Goal: Task Accomplishment & Management: Manage account settings

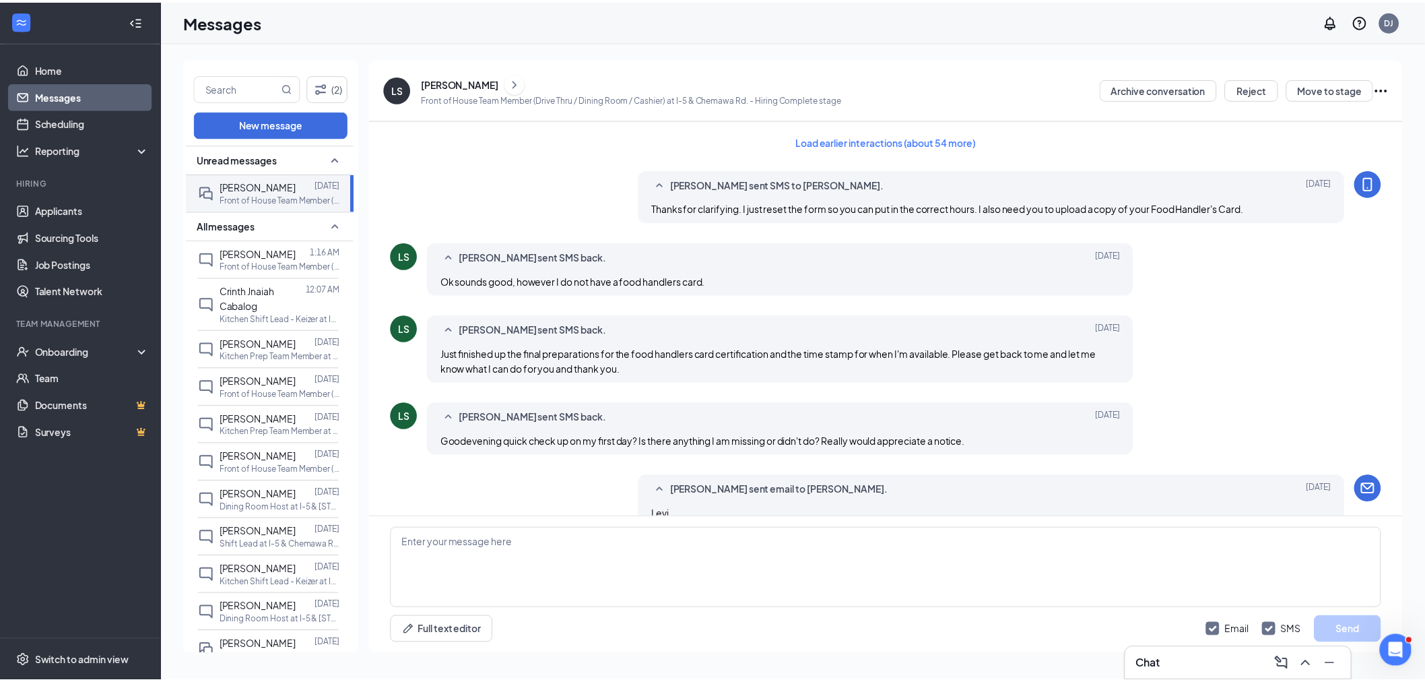
scroll to position [993, 0]
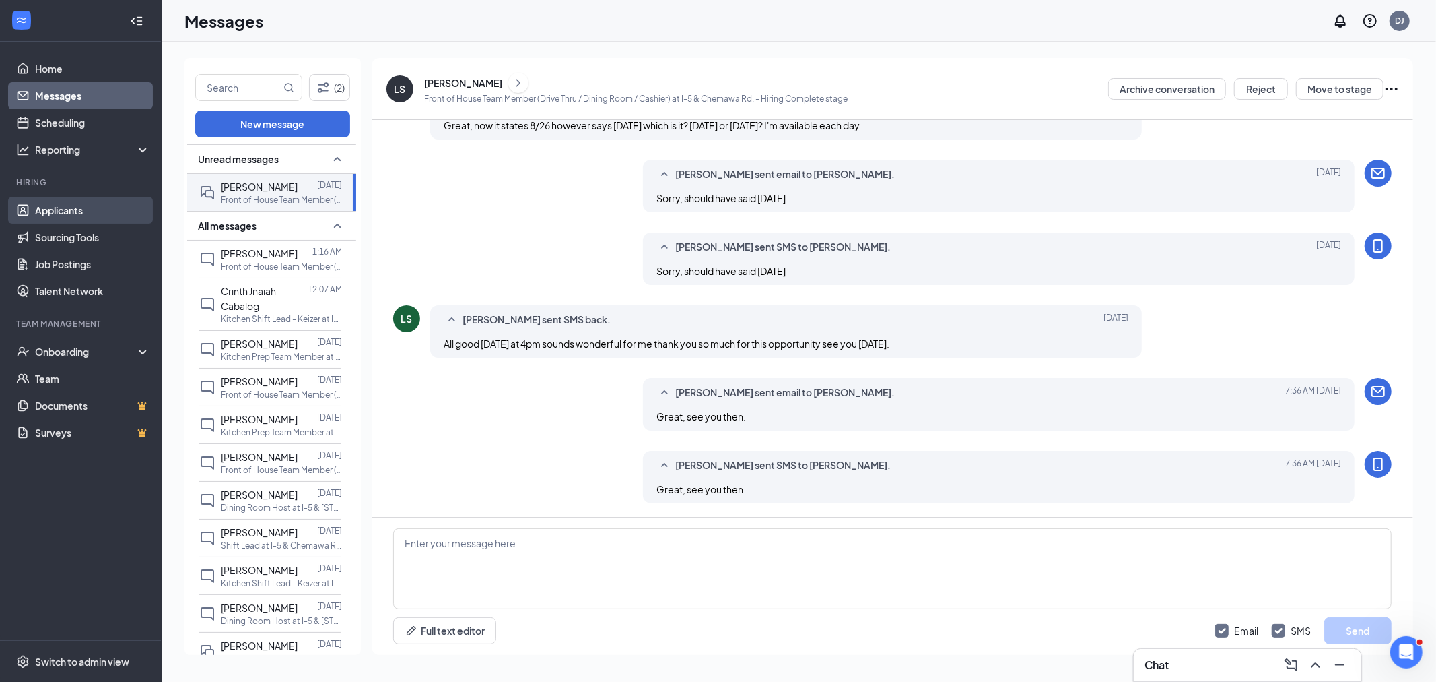
click at [81, 207] on link "Applicants" at bounding box center [92, 210] width 115 height 27
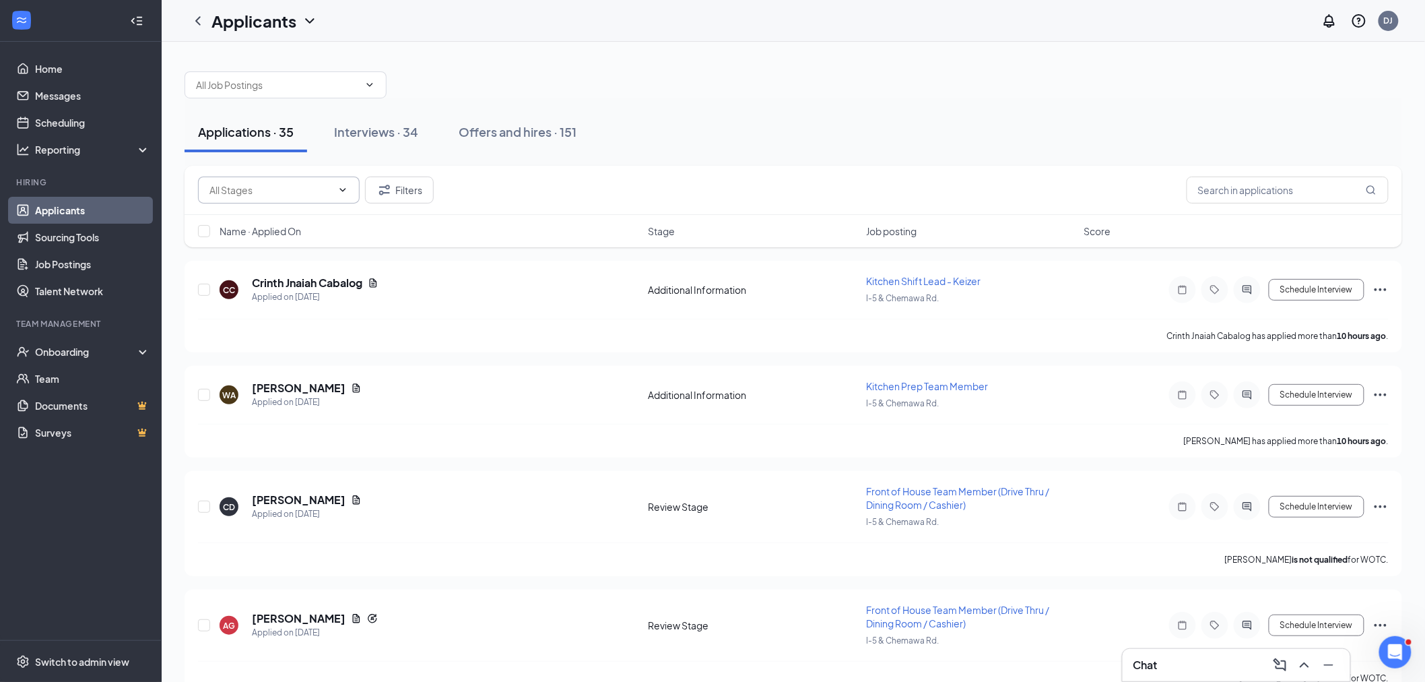
click at [230, 194] on input "text" at bounding box center [270, 189] width 123 height 15
click at [243, 244] on div "Review Stage (11)" at bounding box center [247, 251] width 78 height 15
type input "Review Stage (11)"
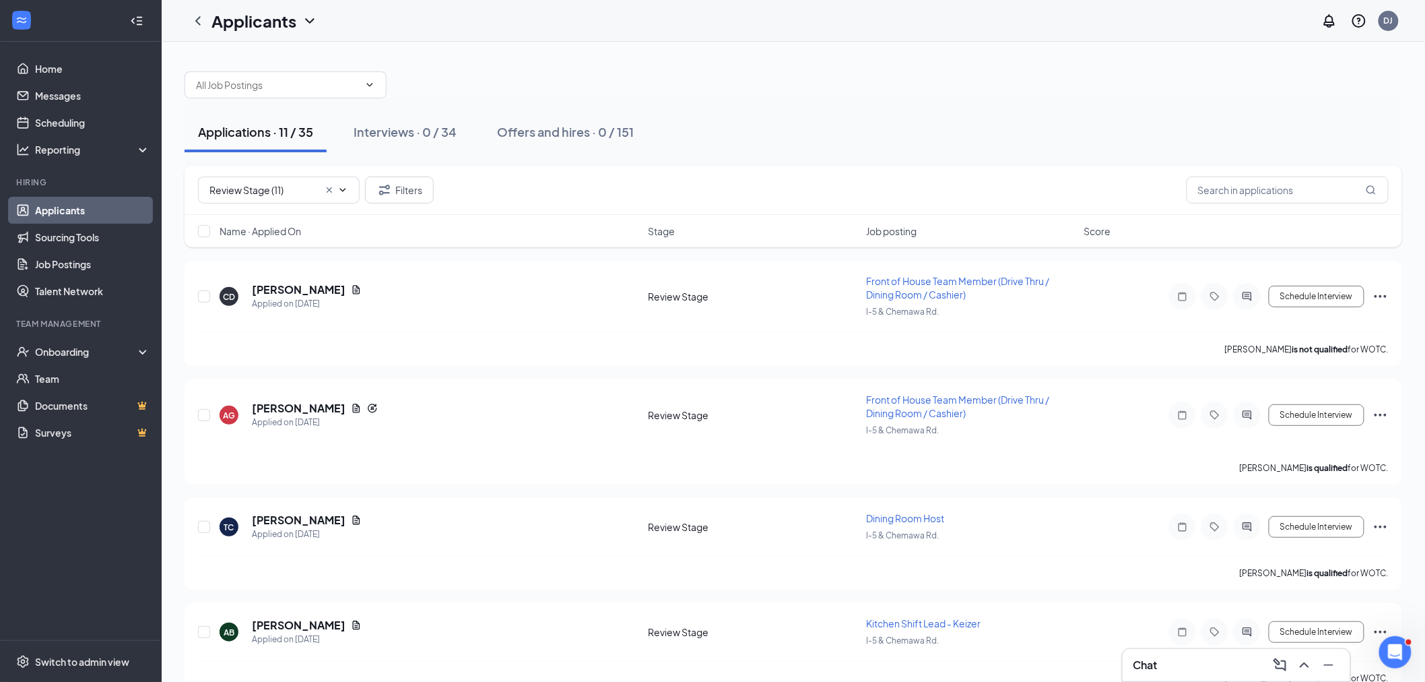
click at [272, 236] on span "Name · Applied On" at bounding box center [260, 230] width 81 height 13
click at [252, 236] on span "Name · Applied On" at bounding box center [260, 230] width 81 height 13
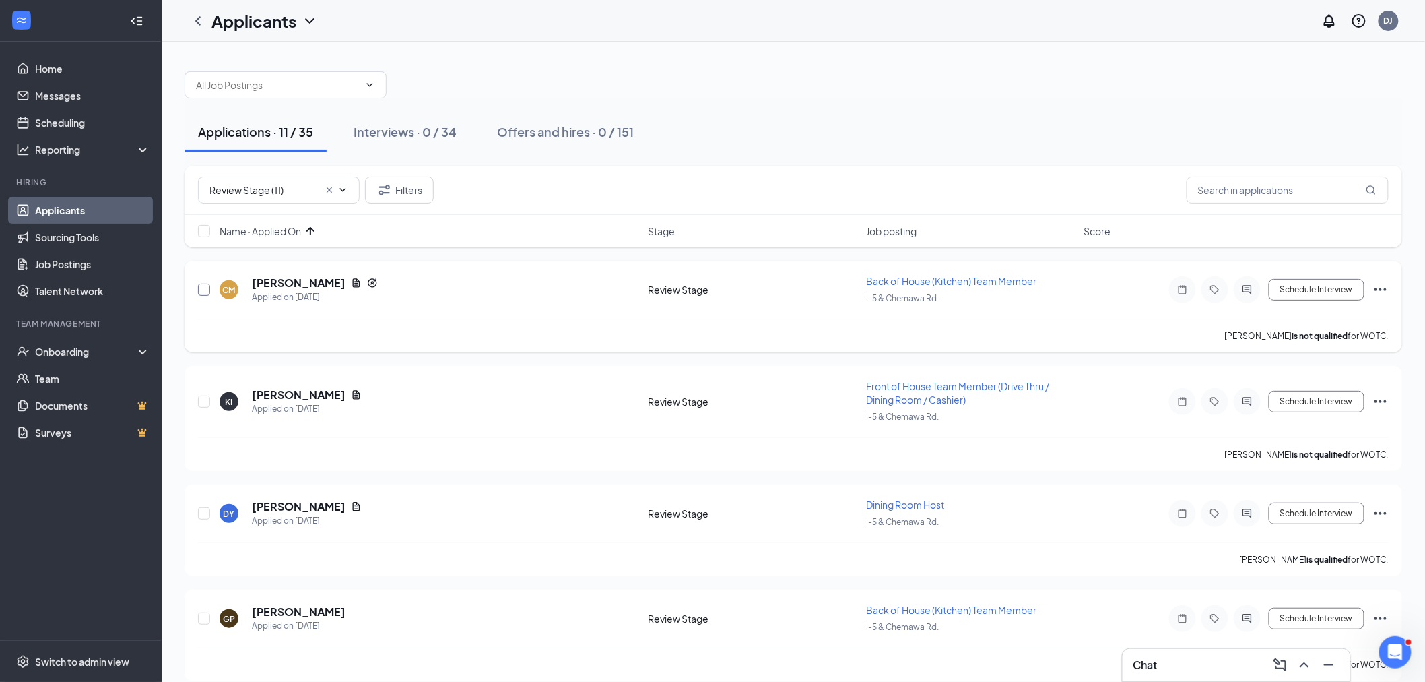
click at [199, 288] on input "checkbox" at bounding box center [204, 290] width 12 height 12
checkbox input "true"
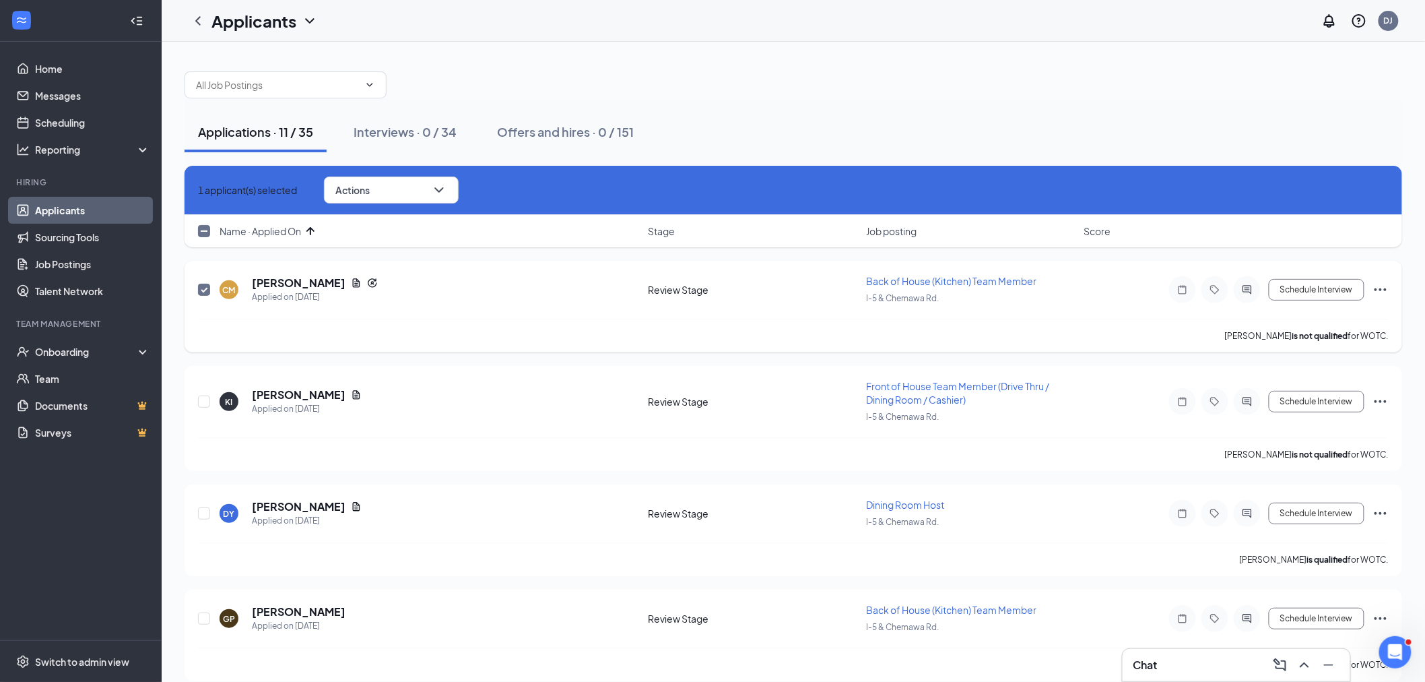
click at [1381, 286] on icon "Ellipses" at bounding box center [1380, 289] width 16 height 16
click at [1071, 322] on div "[PERSON_NAME] is not qualified for WOTC." at bounding box center [793, 336] width 1191 height 34
click at [278, 275] on h5 "[PERSON_NAME]" at bounding box center [299, 282] width 94 height 15
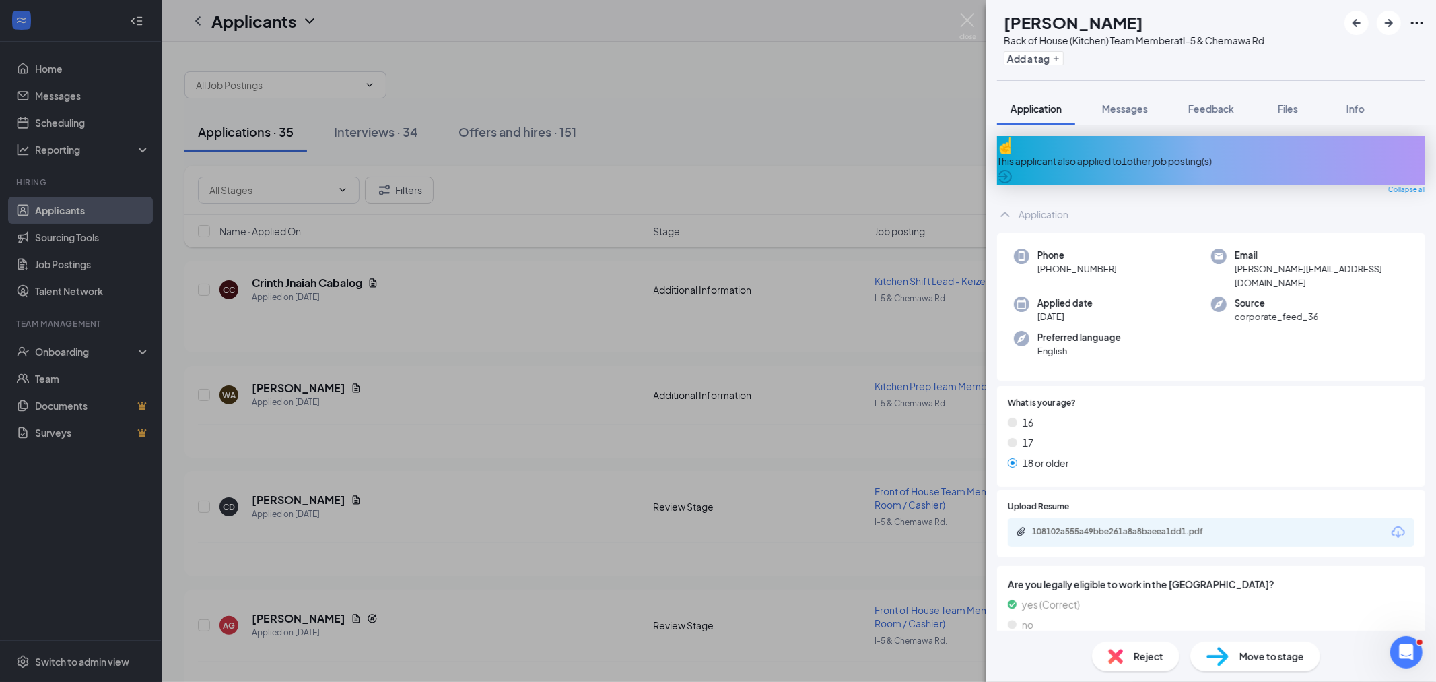
click at [1256, 652] on span "Move to stage" at bounding box center [1272, 656] width 65 height 15
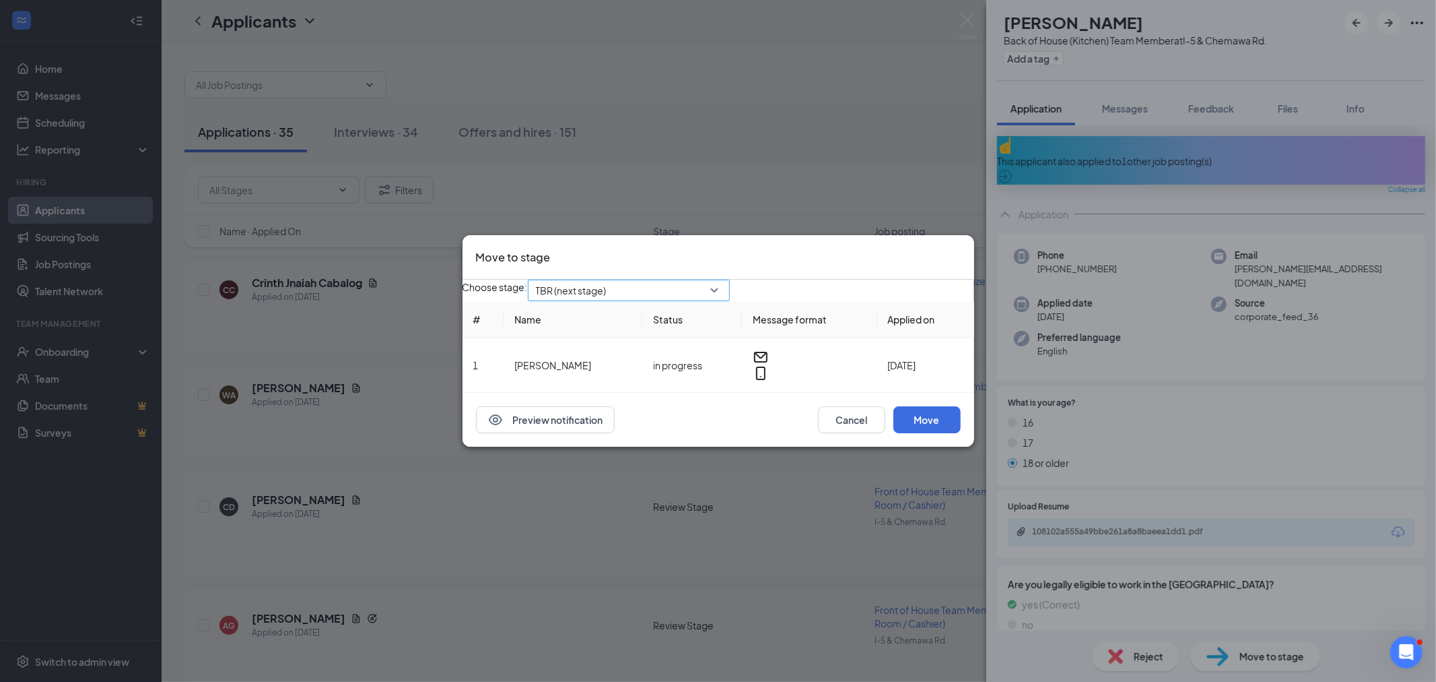
click at [607, 284] on span "TBR (next stage)" at bounding box center [571, 290] width 71 height 20
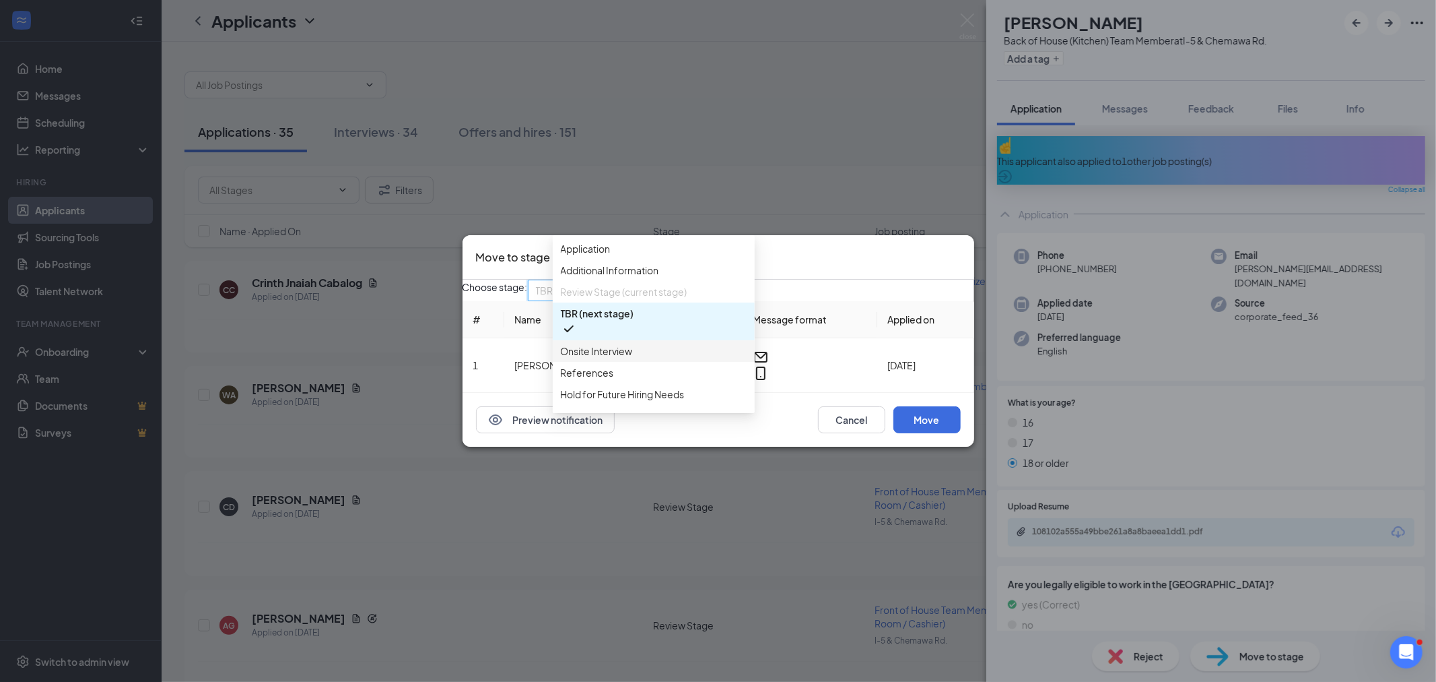
click at [607, 358] on span "Onsite Interview" at bounding box center [597, 350] width 72 height 15
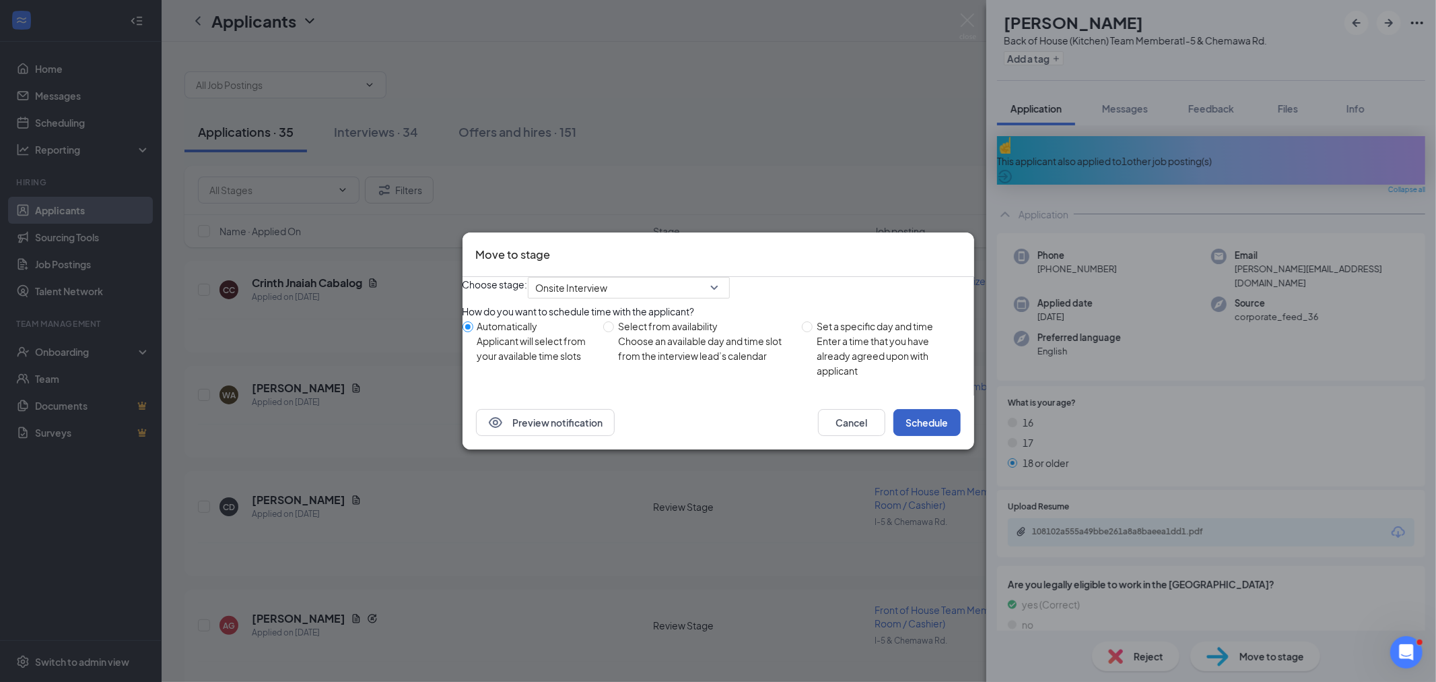
click at [921, 434] on button "Schedule" at bounding box center [927, 422] width 67 height 27
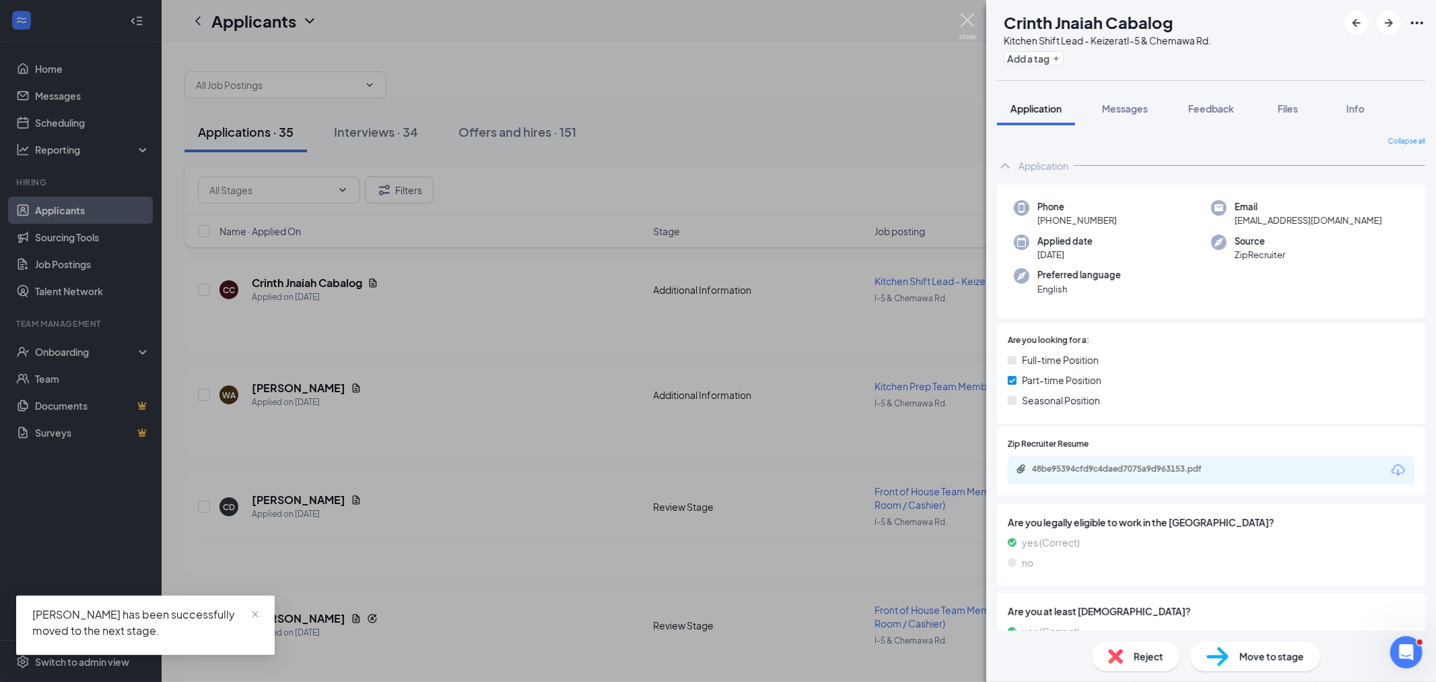
click at [964, 18] on img at bounding box center [968, 26] width 17 height 26
